Goal: Task Accomplishment & Management: Manage account settings

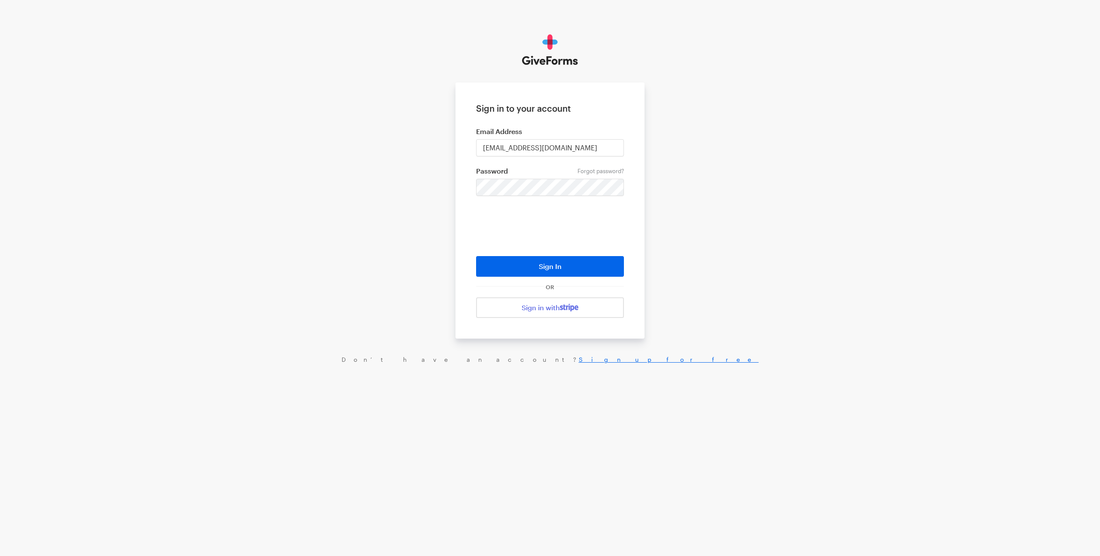
click at [517, 197] on form "Sign in to your account Email Address [EMAIL_ADDRESS][DOMAIN_NAME] Forgot passw…" at bounding box center [549, 210] width 189 height 256
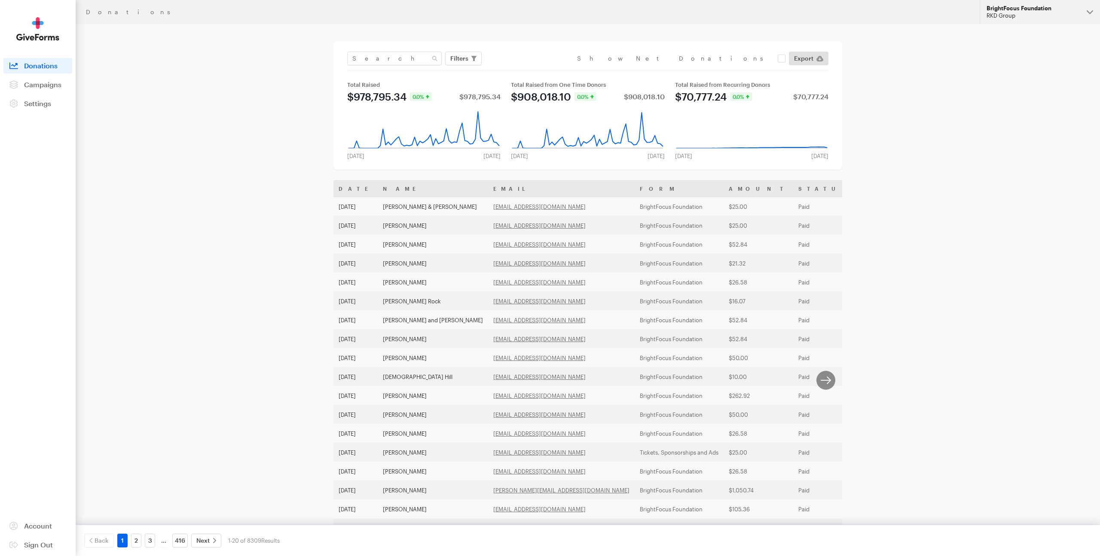
click at [1021, 17] on div "RKD Group" at bounding box center [1032, 15] width 93 height 7
click at [23, 78] on span at bounding box center [13, 84] width 21 height 15
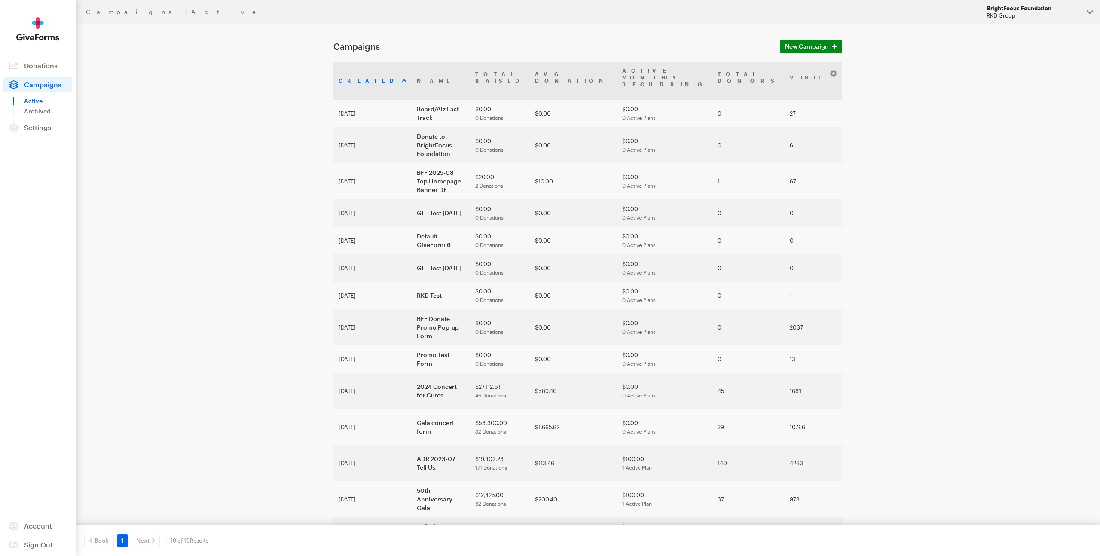
click at [1014, 19] on button "BrightFocus Foundation RKD Group" at bounding box center [1039, 12] width 120 height 24
click at [1010, 85] on link "[MEDICAL_DATA] Research" at bounding box center [1039, 98] width 113 height 26
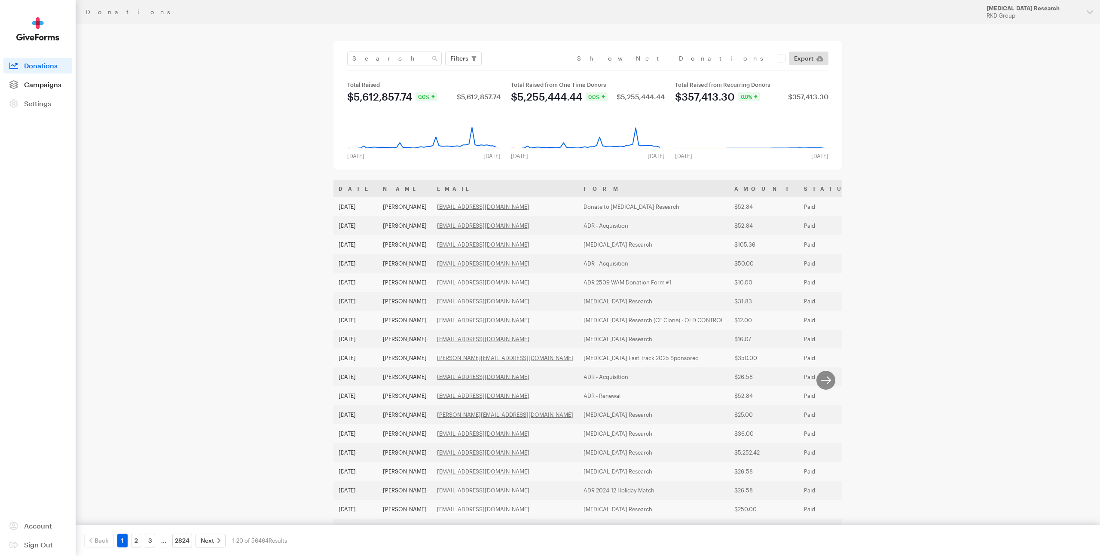
click at [39, 82] on span "Campaigns" at bounding box center [42, 84] width 37 height 8
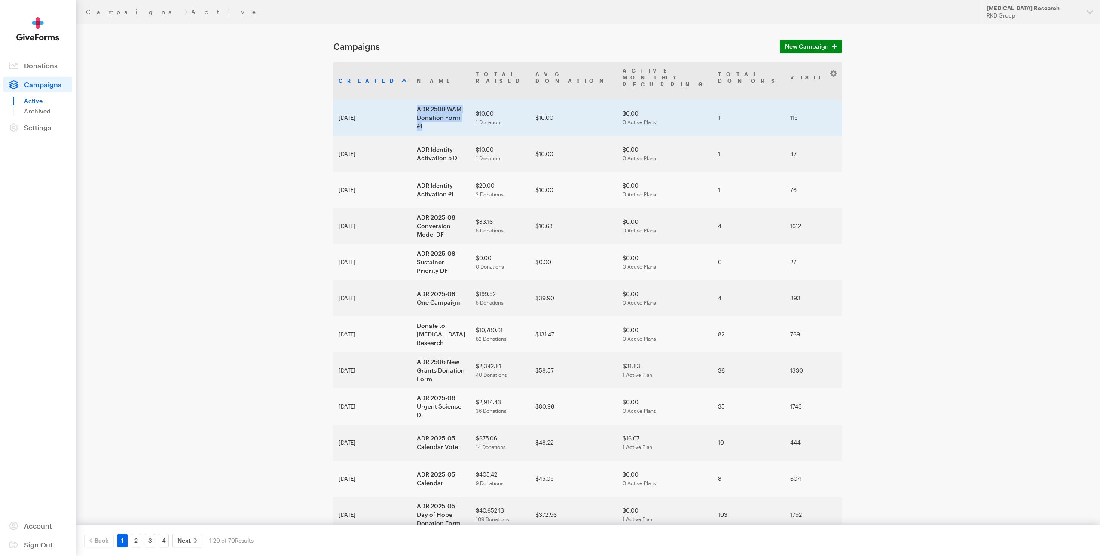
drag, startPoint x: 394, startPoint y: 113, endPoint x: 384, endPoint y: 96, distance: 19.9
click at [412, 100] on td "ADR 2509 WAM Donation Form #1" at bounding box center [441, 118] width 59 height 36
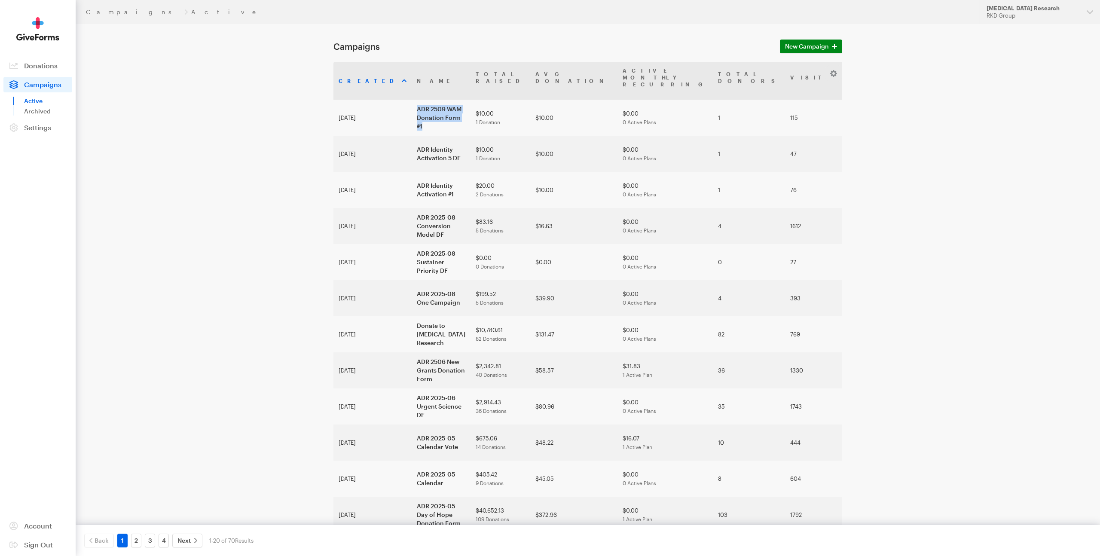
copy td "ADR 2509 WAM Donation Form #1"
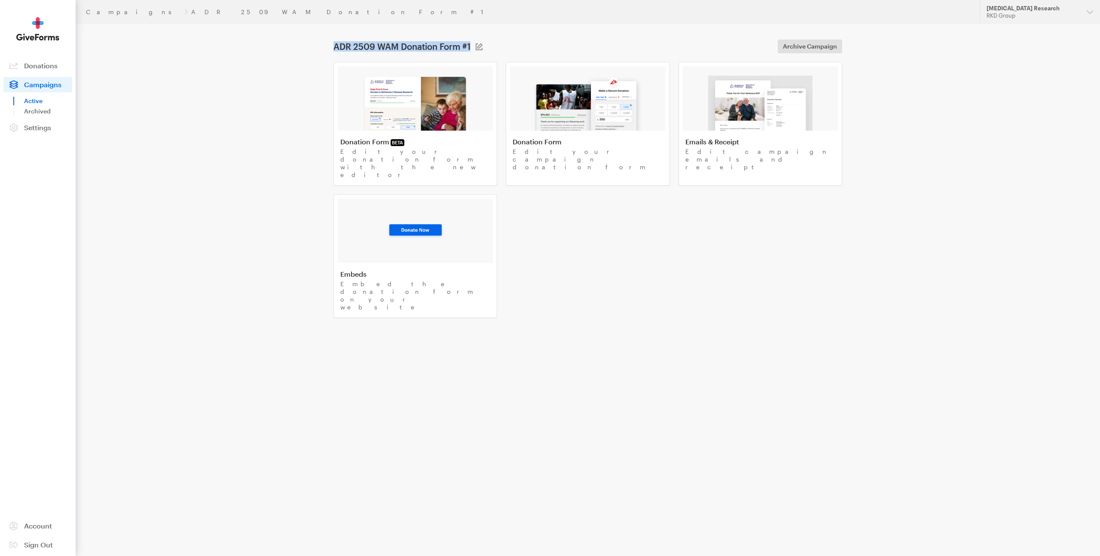
drag, startPoint x: 355, startPoint y: 47, endPoint x: 397, endPoint y: 48, distance: 42.1
click at [469, 49] on main "ADR 2509 WAM Donation Form #1 Campaign Name ADR 2509 WAM Donation Form #1 Save …" at bounding box center [550, 195] width 619 height 343
copy h1 "ADR 2509 WAM Donation Form #1"
drag, startPoint x: 218, startPoint y: 118, endPoint x: 208, endPoint y: 113, distance: 11.3
click at [218, 118] on div "Campaigns ADR 2509 WAM Donation Form #1 Updates Support [MEDICAL_DATA] Research…" at bounding box center [550, 183] width 1100 height 367
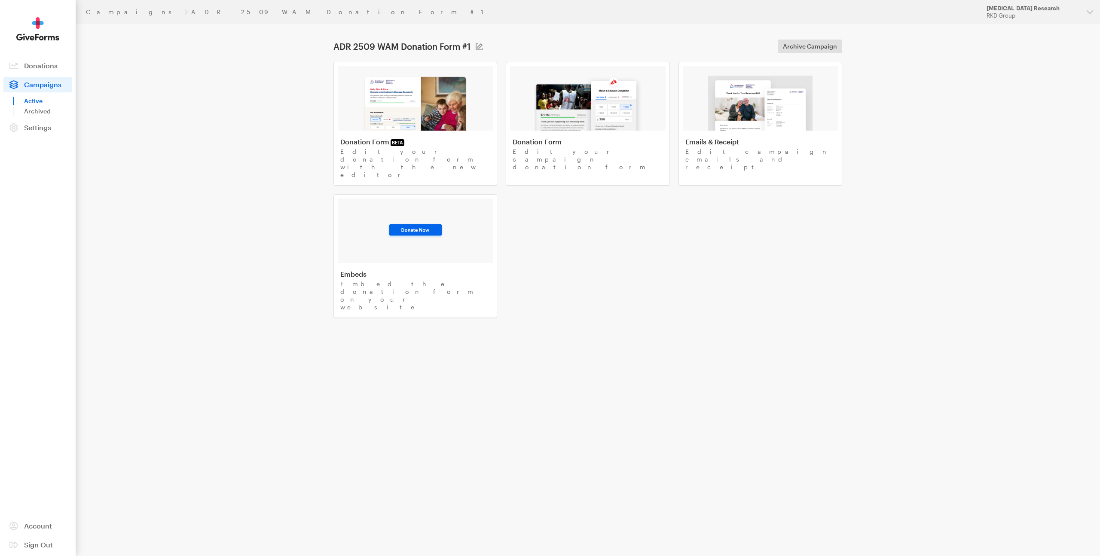
click at [36, 91] on link "Campaigns" at bounding box center [37, 84] width 69 height 15
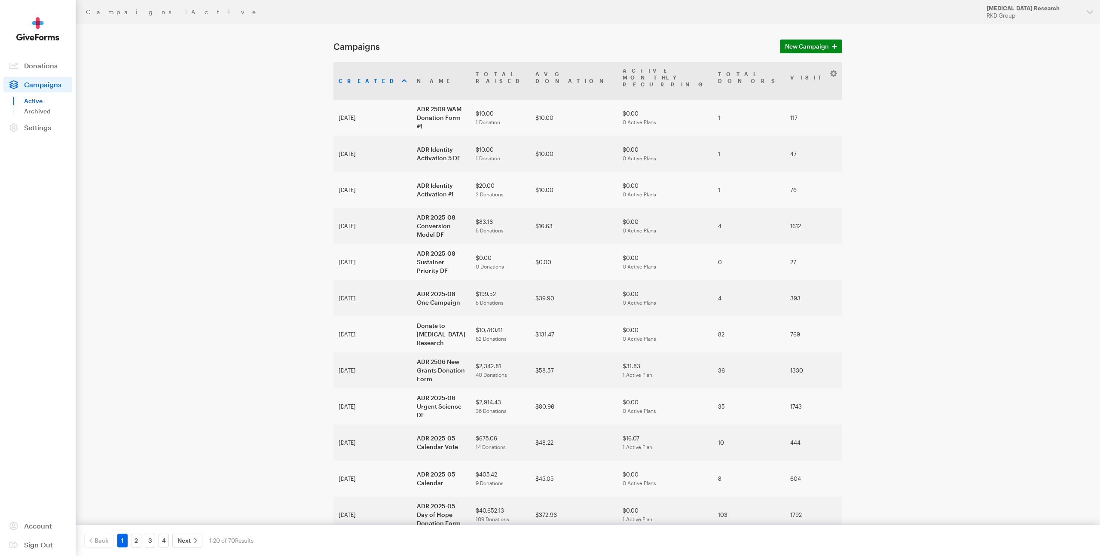
click at [198, 195] on div "Campaigns Active Updates Support [MEDICAL_DATA] Research RKD Group Organization…" at bounding box center [550, 435] width 1100 height 870
click at [135, 542] on link "2" at bounding box center [136, 541] width 10 height 14
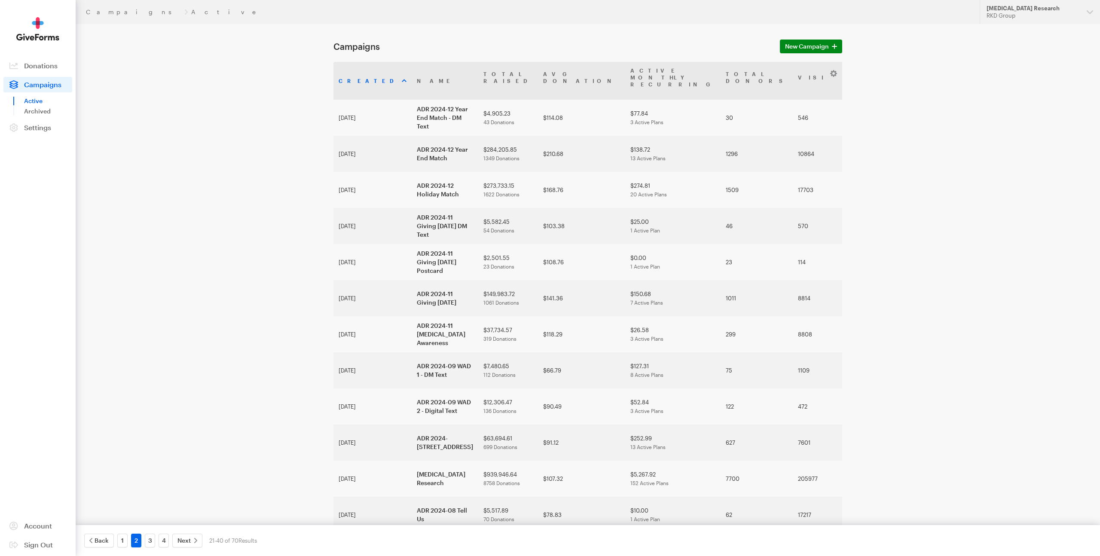
scroll to position [316, 0]
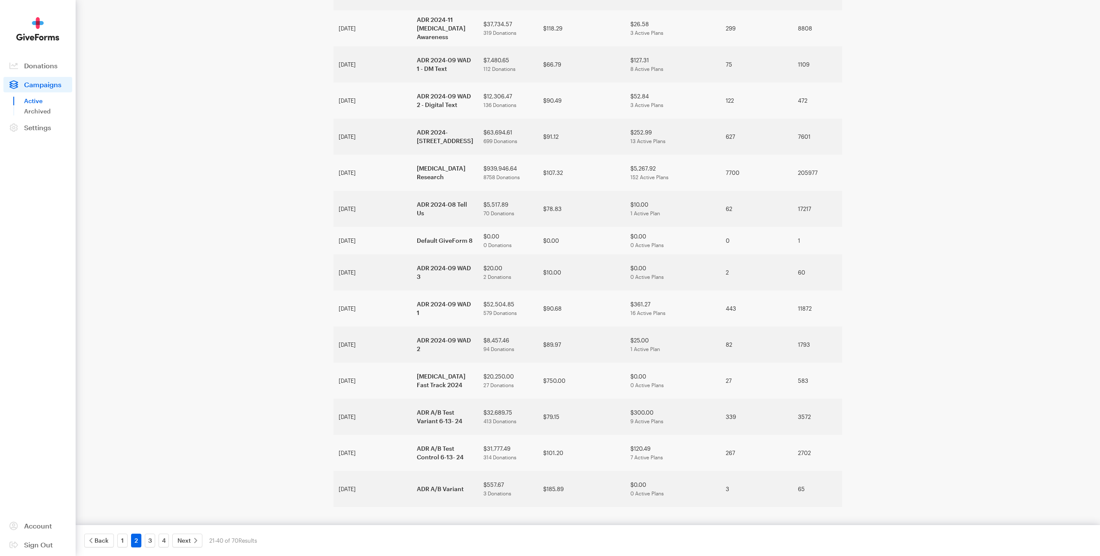
drag, startPoint x: 152, startPoint y: 534, endPoint x: 232, endPoint y: 513, distance: 82.5
click at [152, 534] on link "3" at bounding box center [150, 541] width 10 height 14
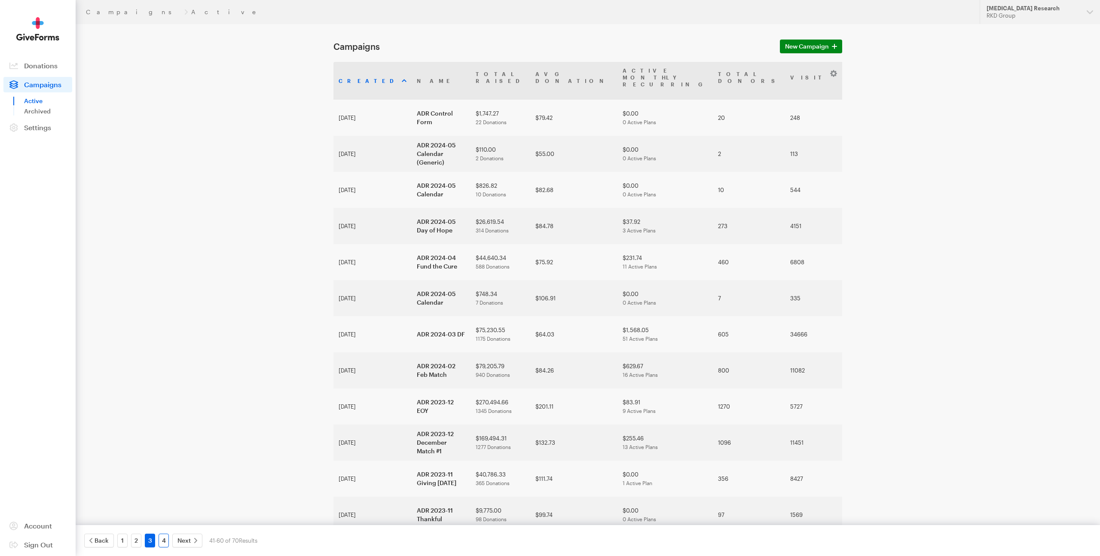
click at [162, 542] on link "4" at bounding box center [164, 541] width 10 height 14
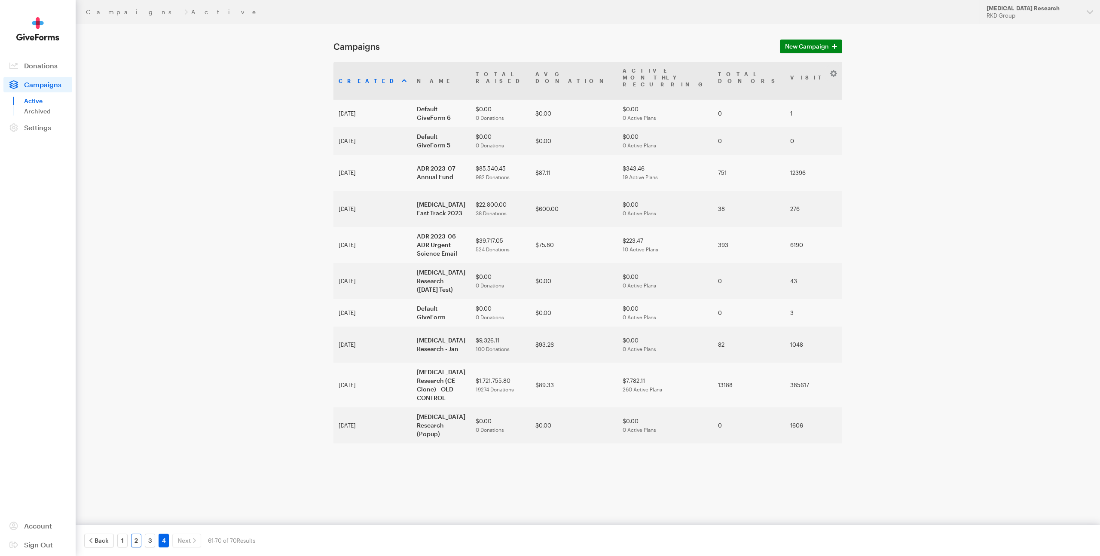
click at [135, 536] on link "2" at bounding box center [136, 541] width 10 height 14
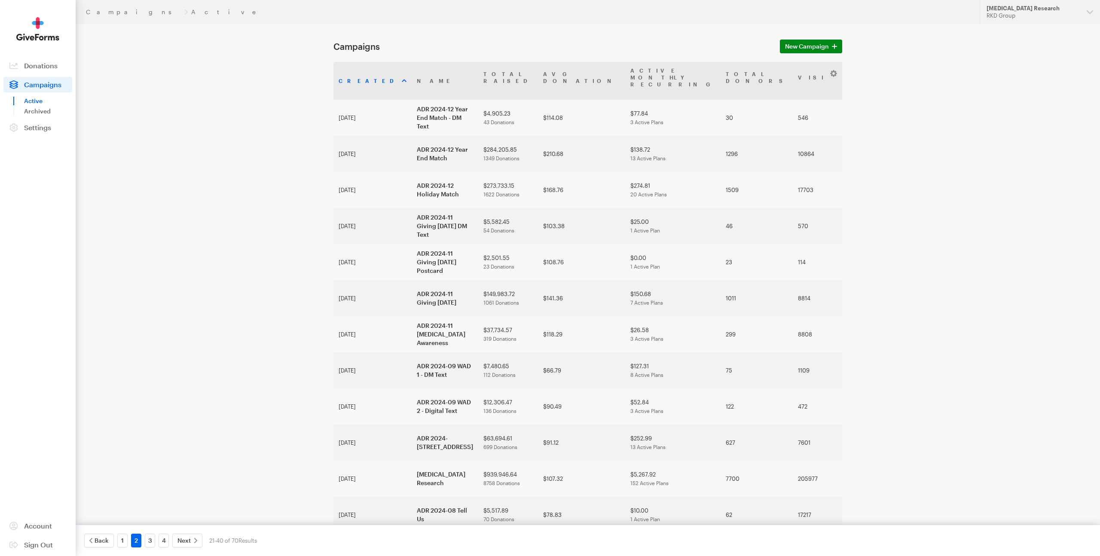
click at [936, 262] on div "Campaigns Active Updates Support Alzheimer's Disease Research RKD Group Organiz…" at bounding box center [550, 431] width 1100 height 862
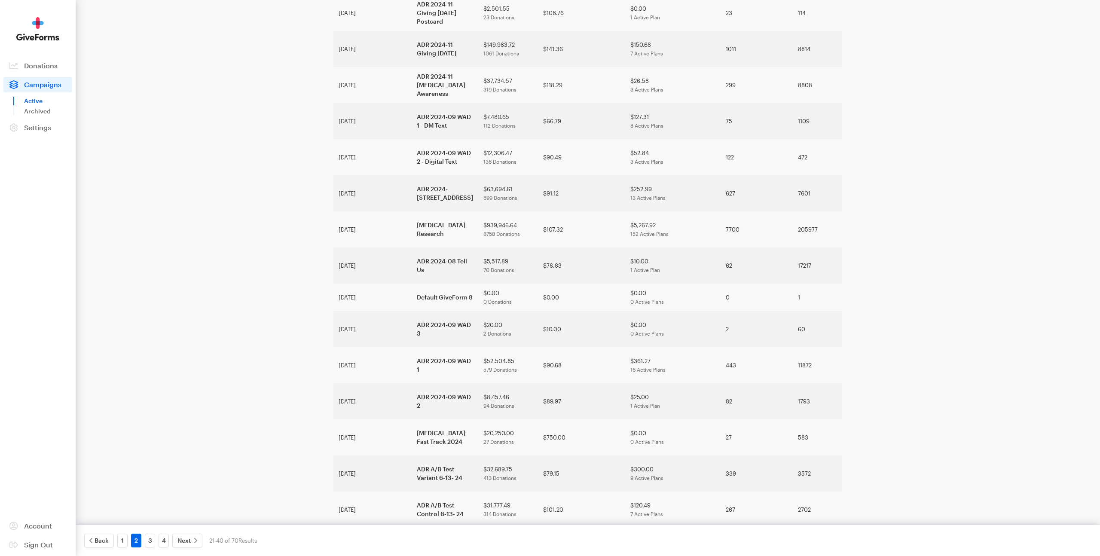
scroll to position [262, 0]
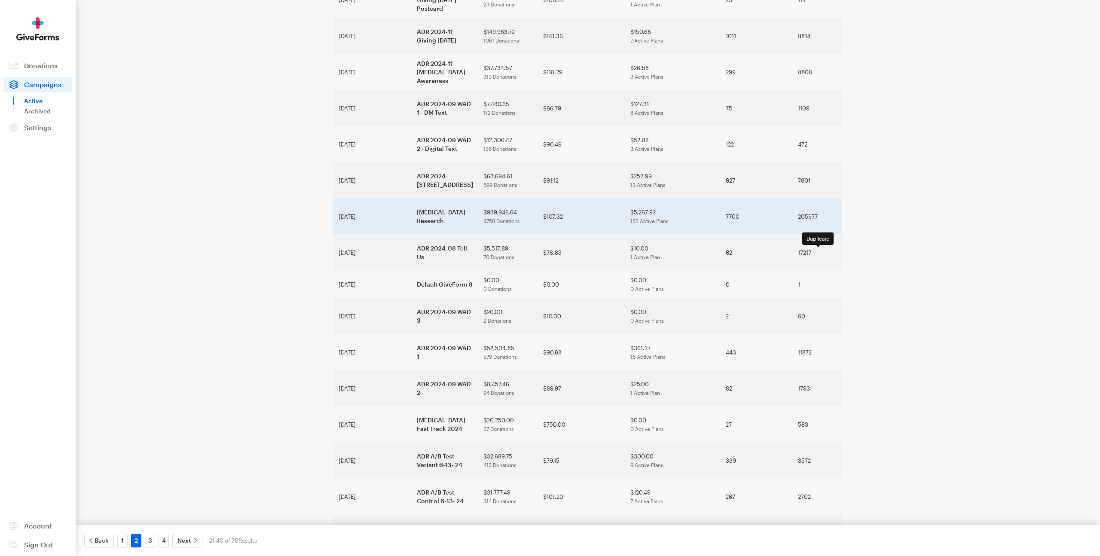
click at [1046, 219] on link at bounding box center [1049, 215] width 7 height 7
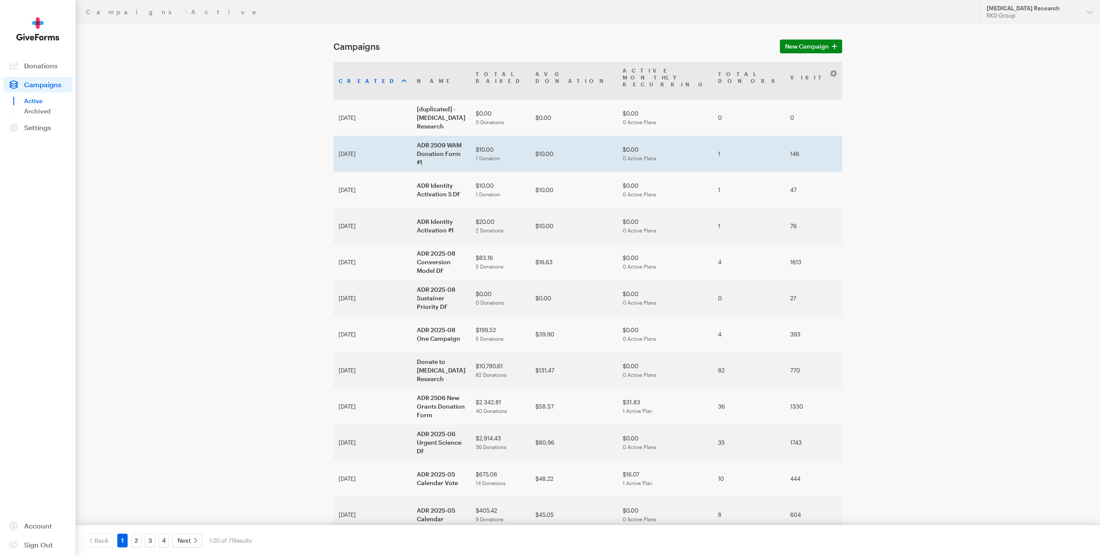
click at [412, 147] on td "ADR 2509 WAM Donation Form #1" at bounding box center [441, 154] width 59 height 36
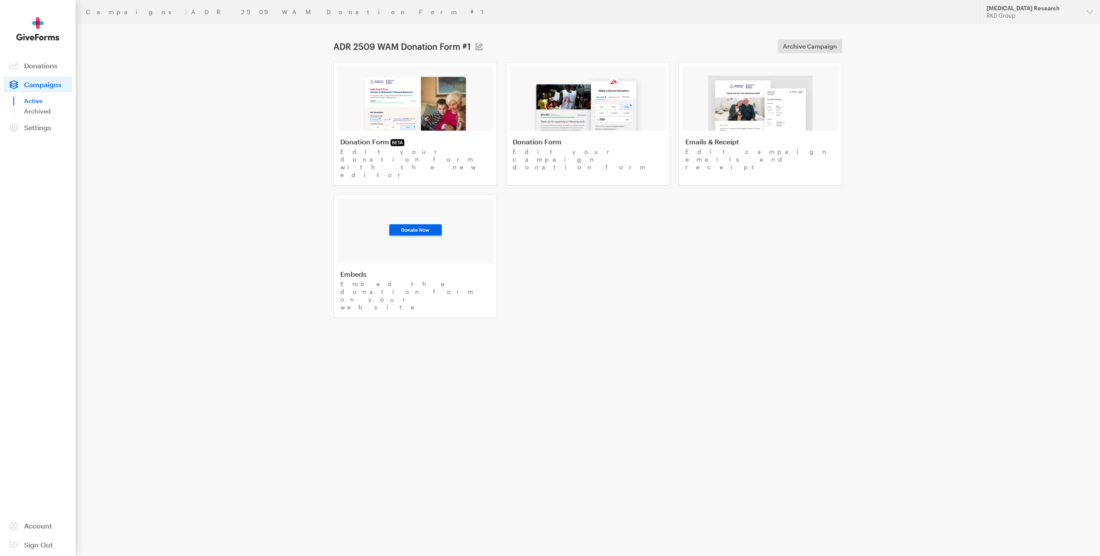
click at [32, 80] on span "Campaigns" at bounding box center [42, 84] width 37 height 8
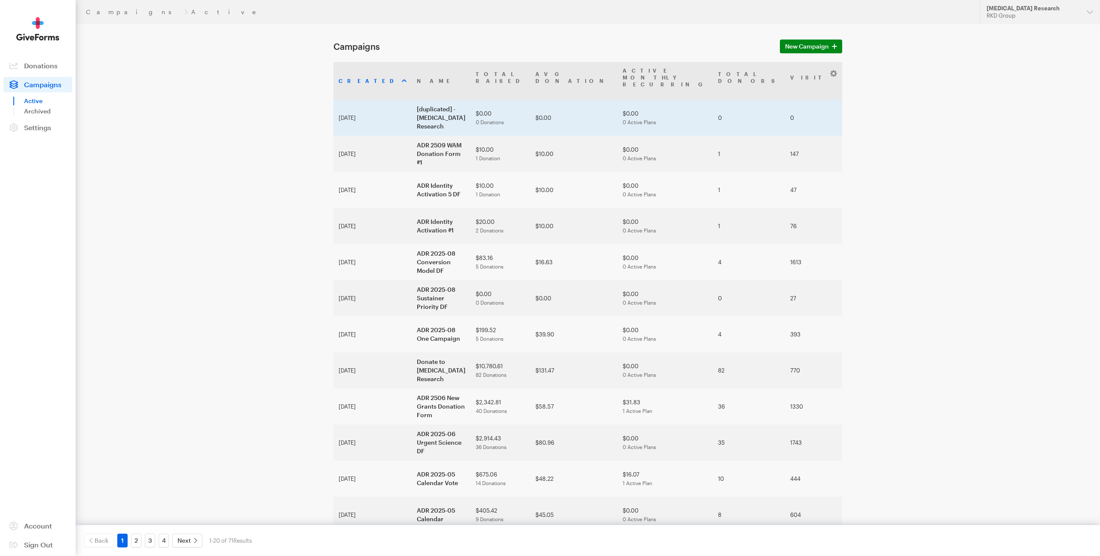
click at [412, 101] on td "[duplicated] - [MEDICAL_DATA] Research" at bounding box center [441, 118] width 59 height 36
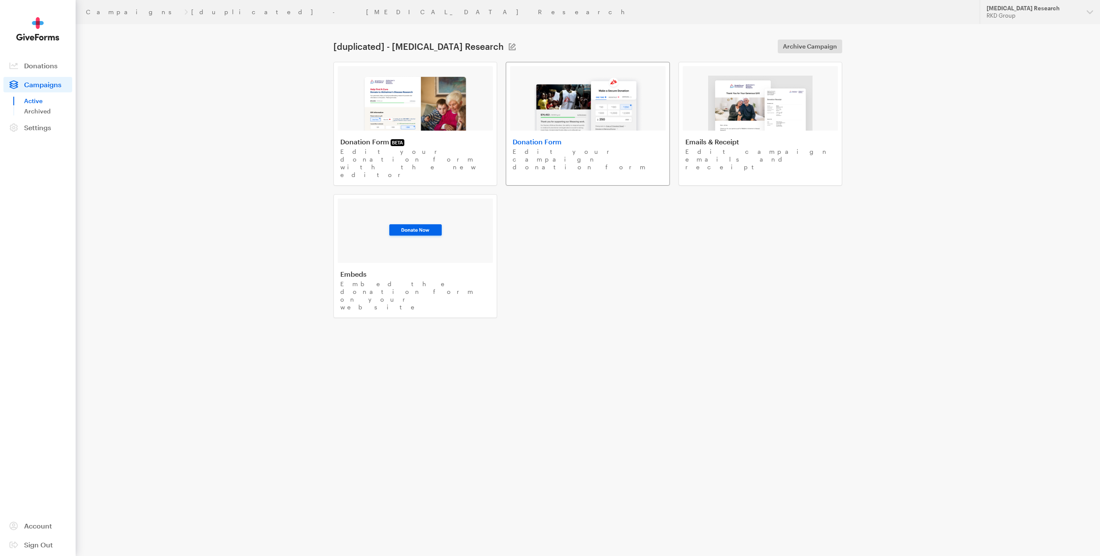
click at [555, 108] on img at bounding box center [588, 103] width 110 height 55
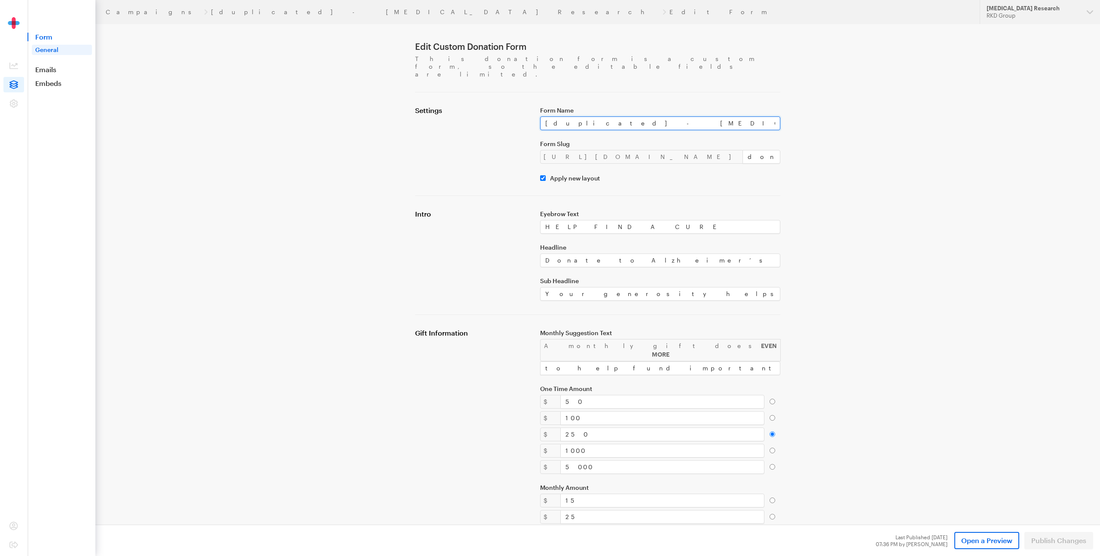
click at [583, 116] on input "[duplicated] - [MEDICAL_DATA] Research" at bounding box center [660, 123] width 240 height 14
click at [583, 116] on input "[duplicated] - Alzheimer's Disease Research" at bounding box center [660, 123] width 240 height 14
paste input "2025-wam-df-1"
type input "2025-wam-df-1"
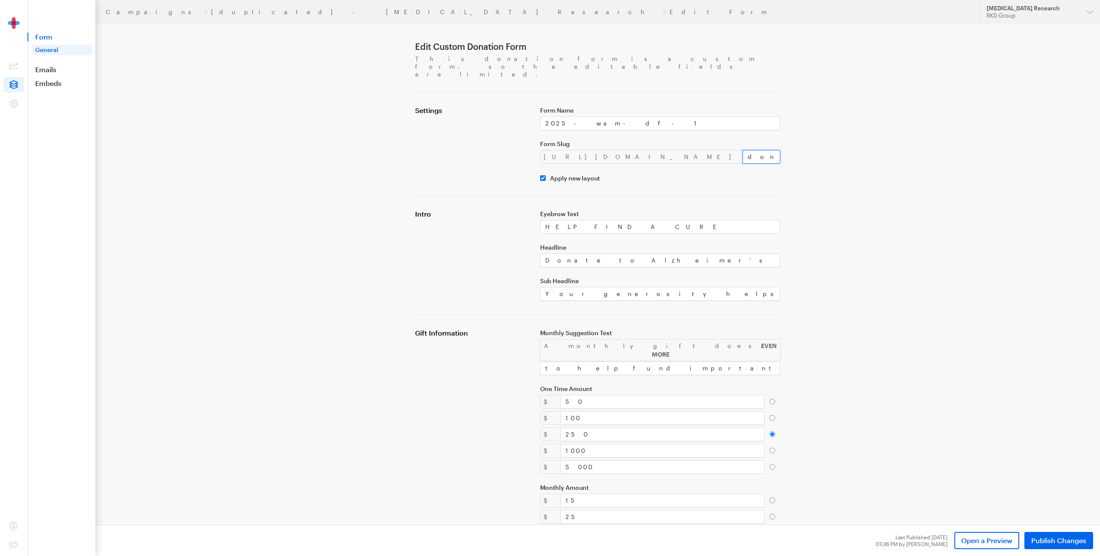
click at [742, 150] on input "donate-6" at bounding box center [761, 157] width 38 height 14
paste input "2025-wam-df-1"
type input "2025-wam-df-2"
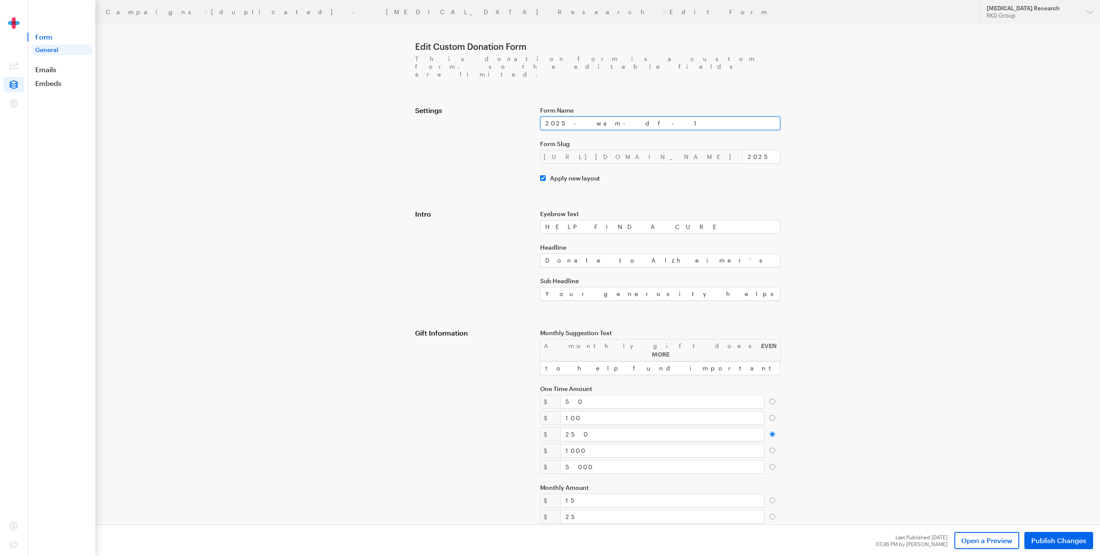
click at [605, 116] on input "2025-wam-df-1" at bounding box center [660, 123] width 240 height 14
paste input "ADR 2509 WAM Donation Form #2"
type input "ADR 2509 WAM Donation Form #2"
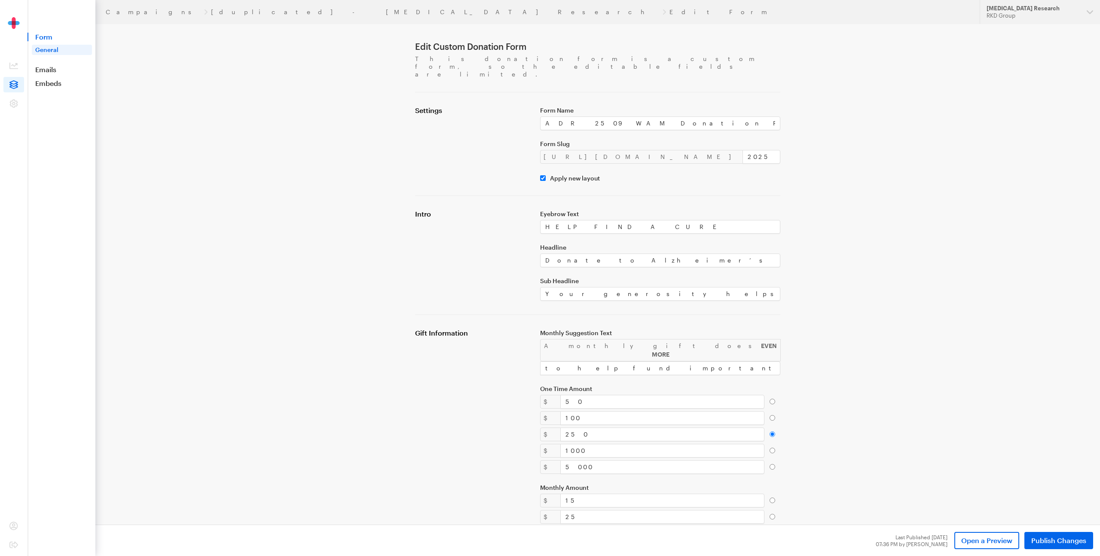
click at [857, 295] on form "Edit Custom Donation Form This donation form is a custom form, so the editable …" at bounding box center [550, 520] width 619 height 1040
click at [1046, 542] on span "Publish Changes" at bounding box center [1058, 540] width 55 height 10
click at [211, 13] on link "ADR 2509 WAM Donation Form #2" at bounding box center [358, 12] width 295 height 7
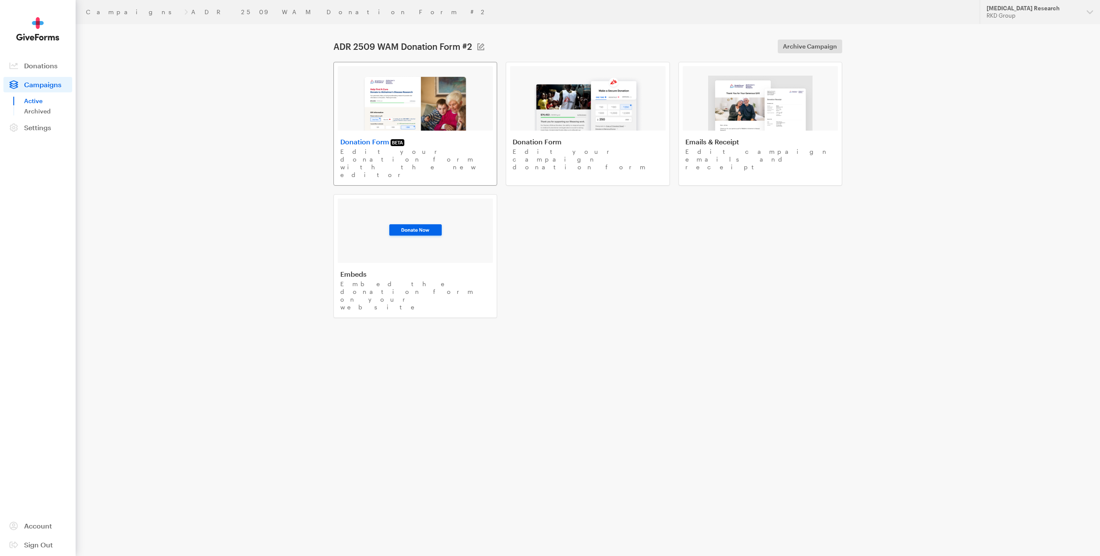
click at [449, 96] on img at bounding box center [415, 103] width 105 height 55
